Goal: Ask a question

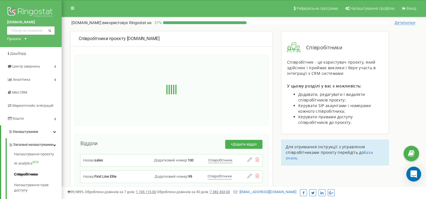
click at [414, 177] on div "Open Intercom Messenger" at bounding box center [413, 173] width 15 height 15
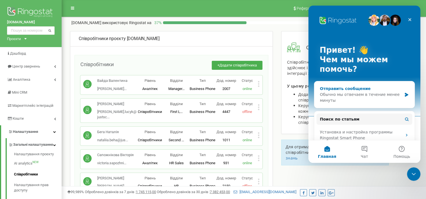
click at [372, 98] on div "Обычно мы отвечаем в течение менее минуты" at bounding box center [361, 98] width 82 height 12
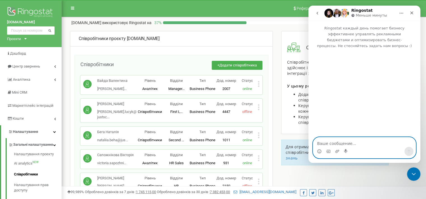
click at [353, 139] on textarea "Ваше сообщение..." at bounding box center [364, 142] width 102 height 10
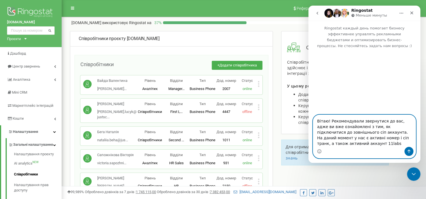
click at [378, 143] on textarea "Вітаю! Рекомендували звернутися до вас, адже ви вже ознайомлені з тим, як підкл…" at bounding box center [364, 131] width 102 height 32
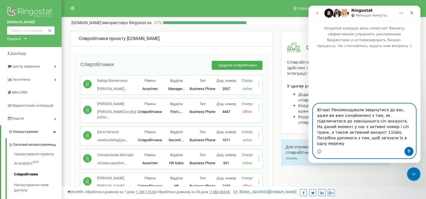
click at [385, 142] on textarea "Вітаю! Рекомендували звернутися до вас, адже ви вже ознайомлені з тим, як підкл…" at bounding box center [364, 125] width 102 height 43
click at [410, 138] on textarea "Вітаю! Рекомендували звернутися до вас, адже ви вже ознайомлені з тим, як підкл…" at bounding box center [364, 125] width 102 height 43
type textarea "Вітаю! Рекомендували звернутися до вас, адже ви вже ознайомлені з тим, як підкл…"
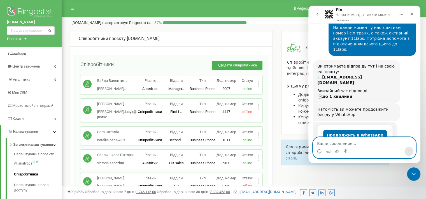
scroll to position [59, 0]
click at [352, 141] on textarea "Ваше сообщение..." at bounding box center [364, 142] width 102 height 10
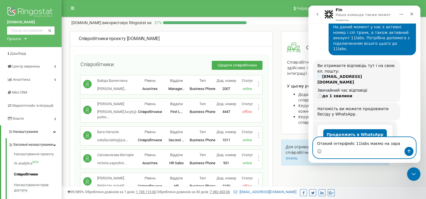
type textarea "Отакий інтерфейс 11labs маємо на зараз"
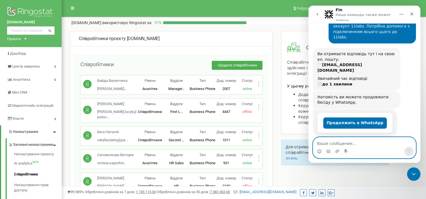
scroll to position [75, 0]
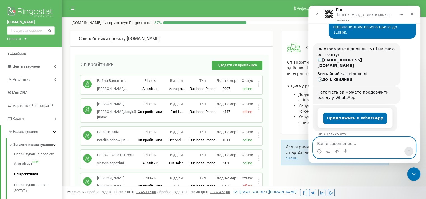
click at [336, 150] on icon "Добавить вложение" at bounding box center [337, 150] width 4 height 3
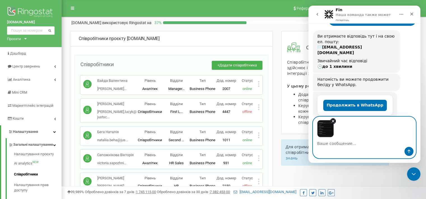
scroll to position [96, 0]
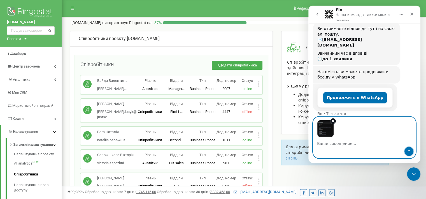
drag, startPoint x: 409, startPoint y: 150, endPoint x: 393, endPoint y: 147, distance: 16.0
click at [407, 150] on icon "Отправить сообщение…" at bounding box center [408, 151] width 3 height 4
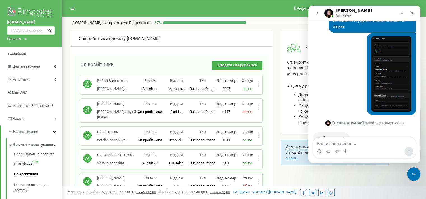
scroll to position [203, 0]
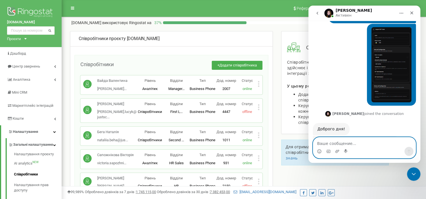
click at [341, 139] on textarea "Ваше сообщение..." at bounding box center [364, 142] width 102 height 10
paste textarea "@Alexandr_Ulyanytskiy_boroda"
type textarea "Так, [PERSON_NAME] направив до вас"
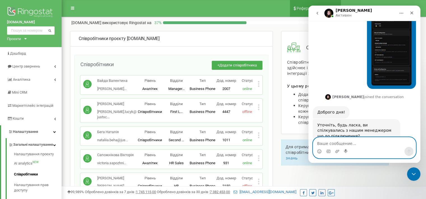
scroll to position [242, 0]
